Goal: Navigation & Orientation: Find specific page/section

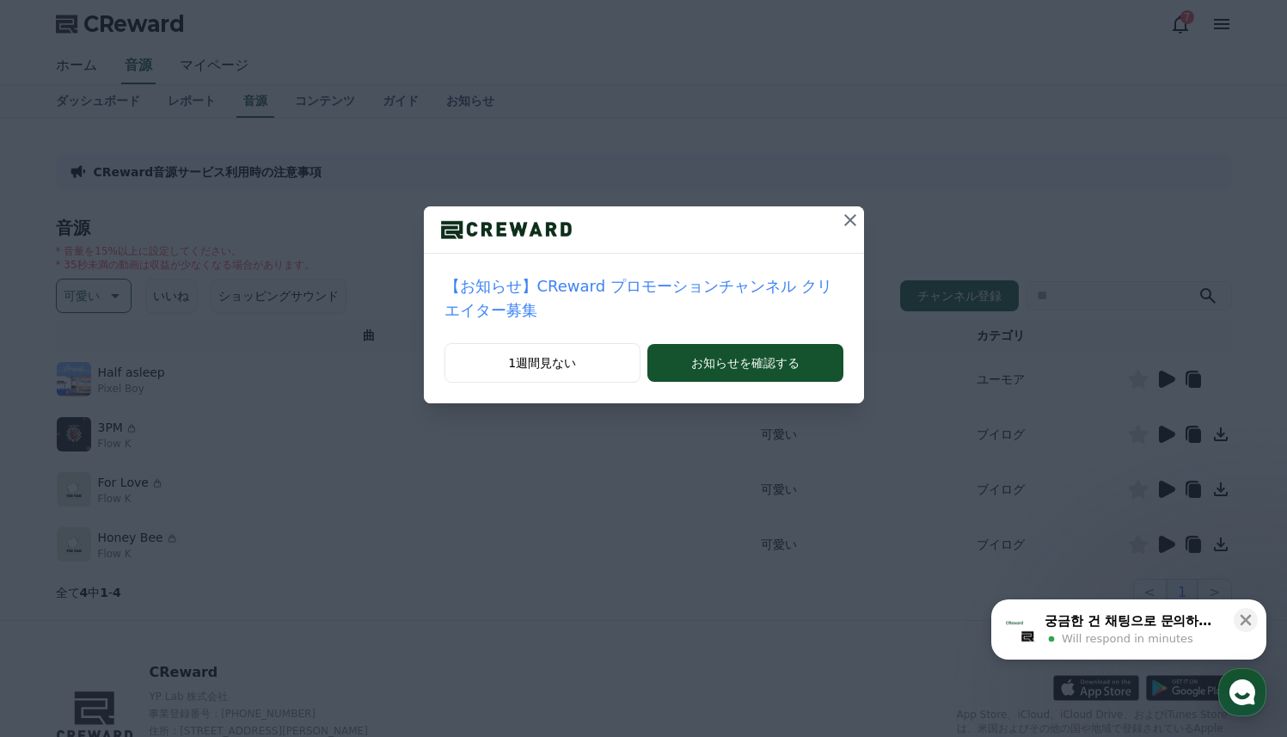
click at [847, 217] on icon at bounding box center [850, 220] width 12 height 12
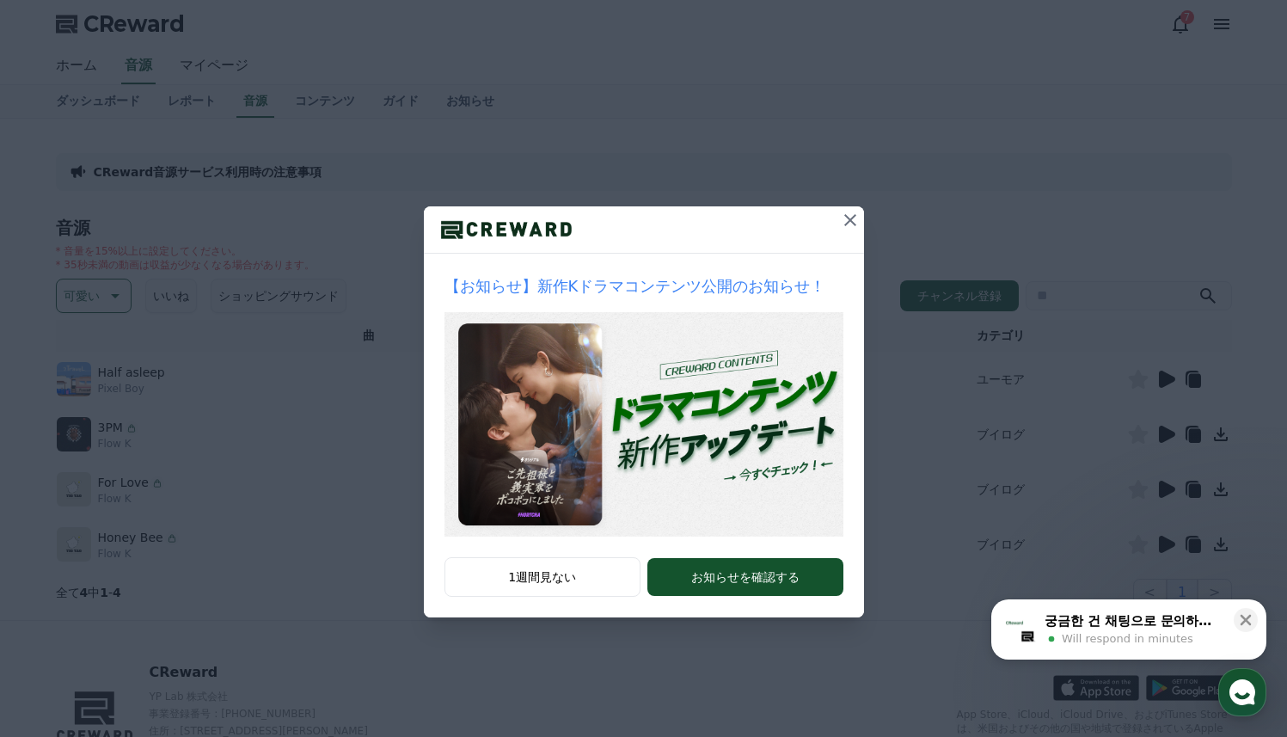
click at [847, 218] on icon at bounding box center [850, 220] width 12 height 12
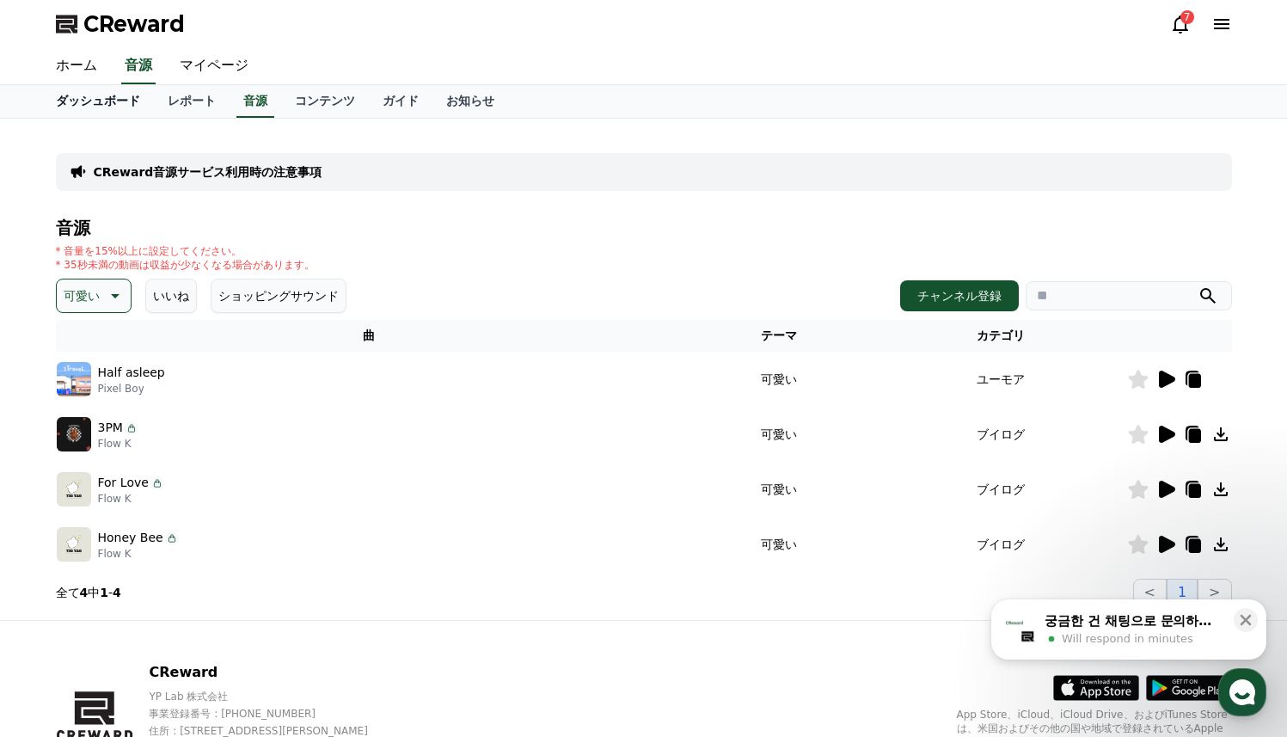
click at [90, 96] on link "ダッシュボード" at bounding box center [98, 101] width 112 height 33
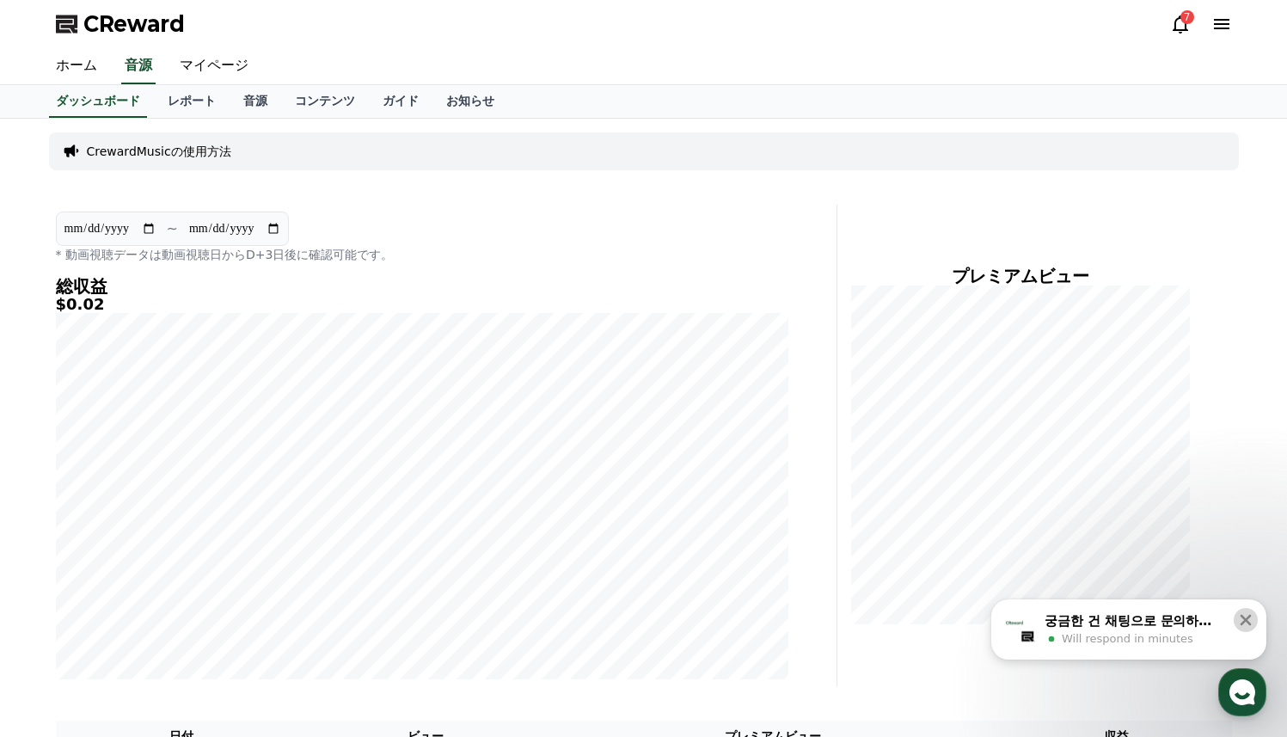
click at [1254, 620] on button at bounding box center [1245, 620] width 24 height 24
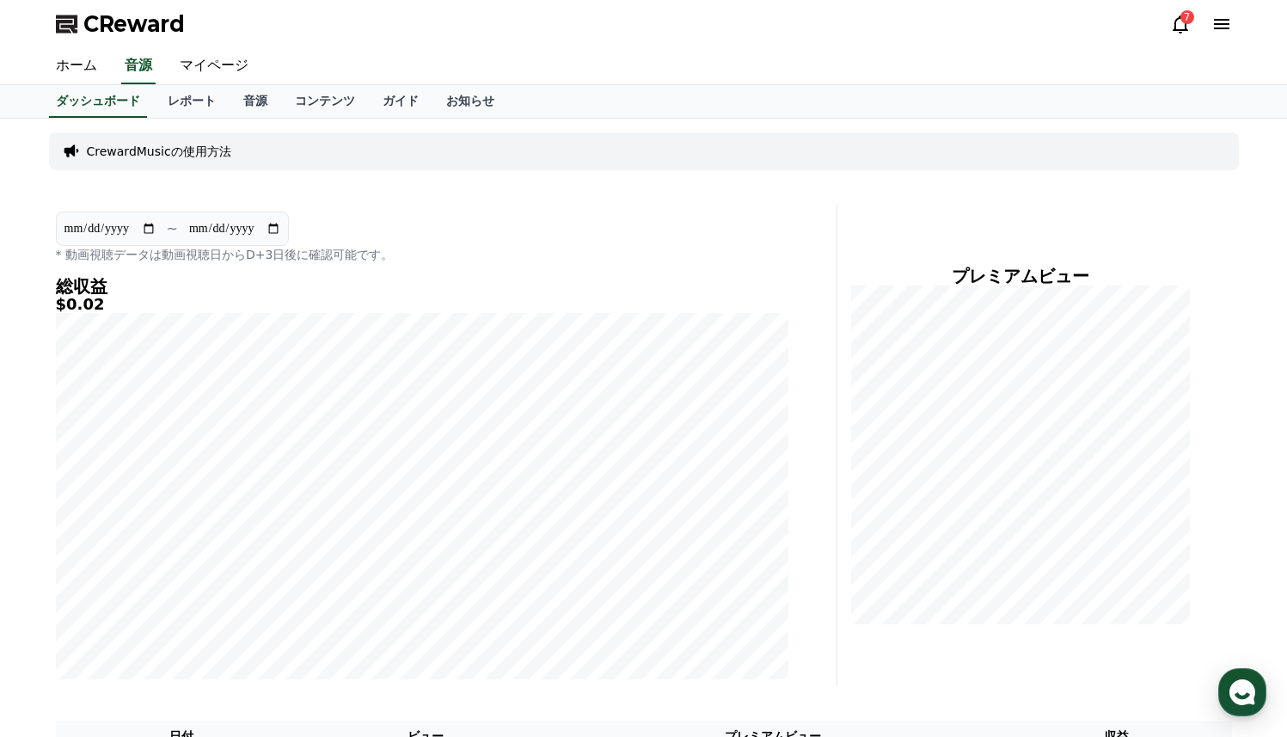
click at [1190, 26] on div "7" at bounding box center [1201, 24] width 62 height 21
click at [1180, 21] on icon at bounding box center [1180, 24] width 21 height 21
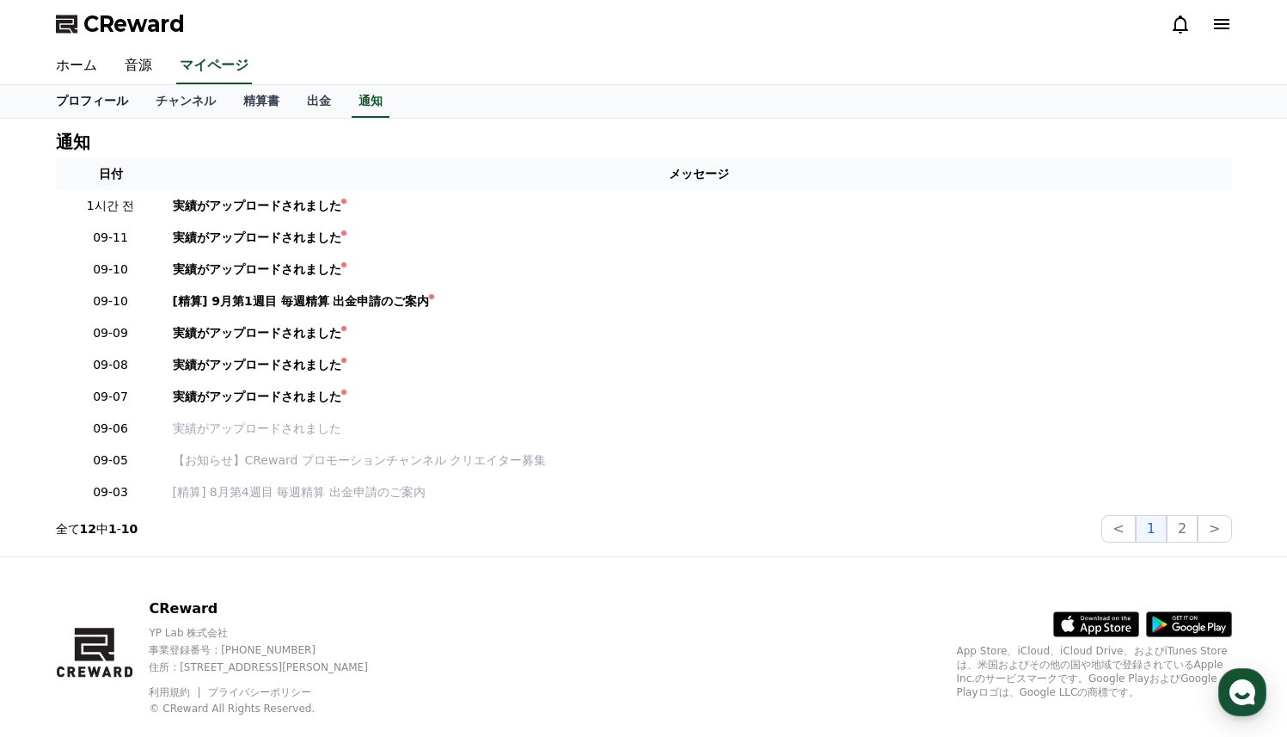
click at [78, 93] on link "プロフィール" at bounding box center [92, 101] width 100 height 33
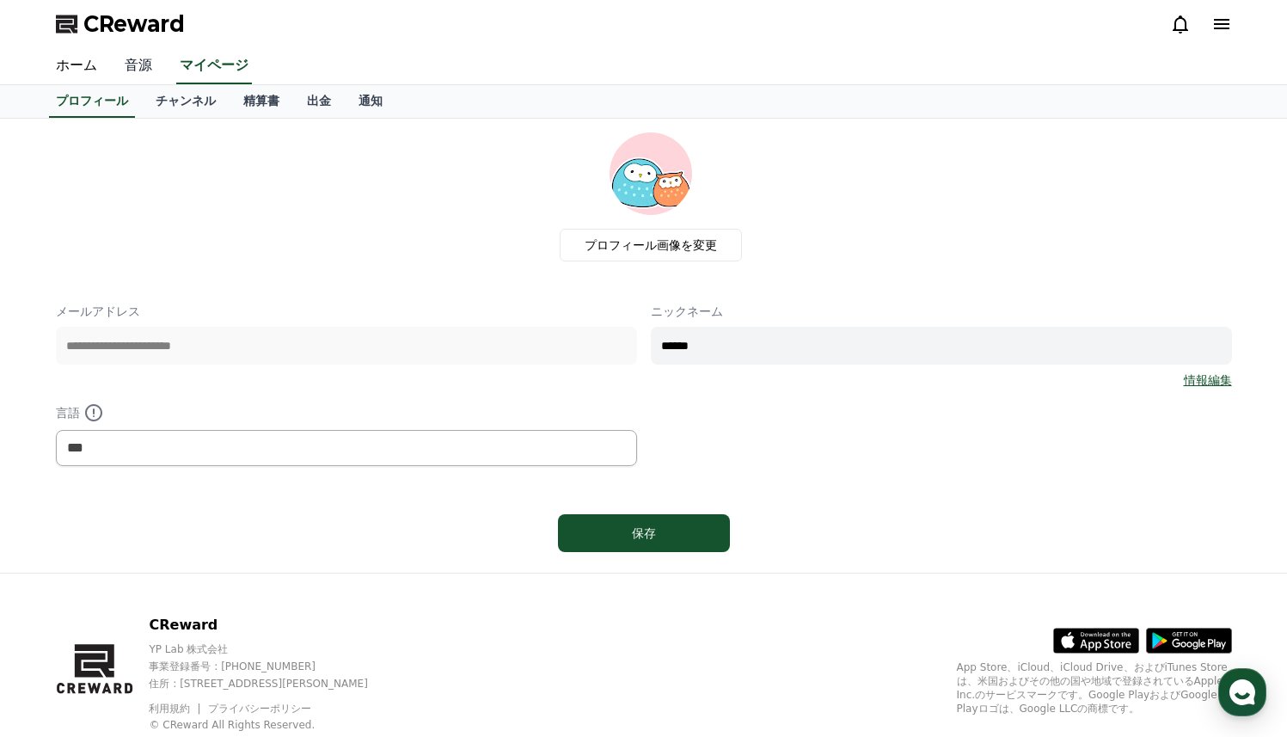
click at [148, 68] on link "音源" at bounding box center [138, 66] width 55 height 36
